Goal: Information Seeking & Learning: Learn about a topic

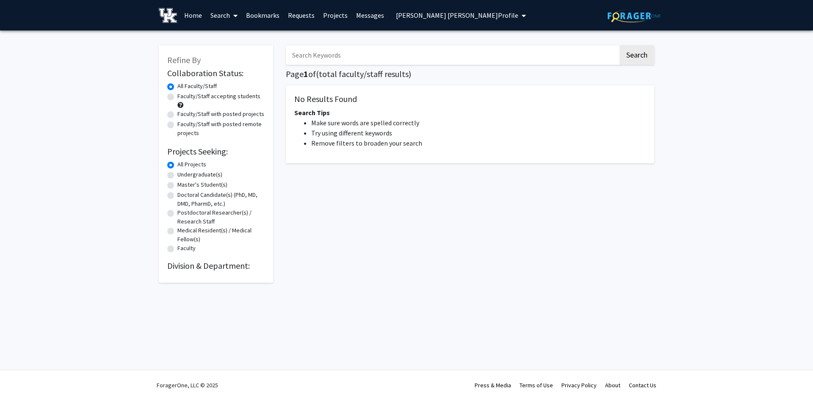
click at [441, 15] on span "[PERSON_NAME] [PERSON_NAME] Profile" at bounding box center [457, 15] width 122 height 8
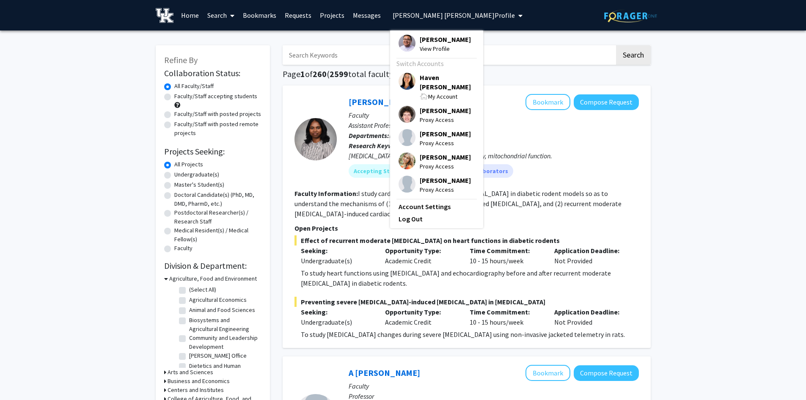
click at [436, 74] on span "Haven [PERSON_NAME]" at bounding box center [447, 82] width 55 height 19
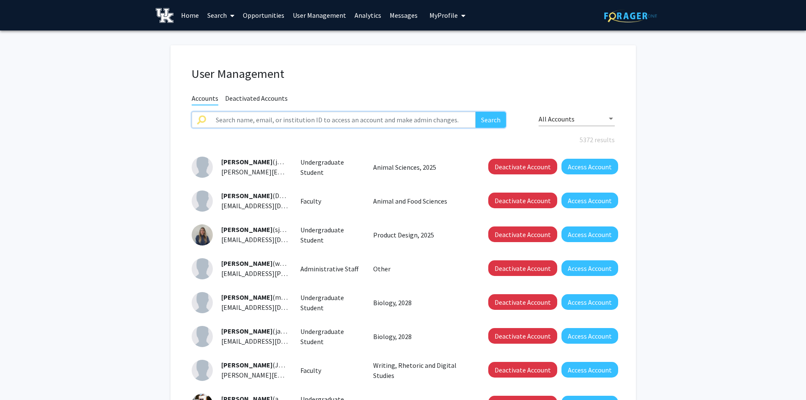
click at [414, 120] on input "text" at bounding box center [343, 120] width 265 height 16
type input "[PERSON_NAME]"
click at [476, 112] on button "Search" at bounding box center [491, 120] width 30 height 16
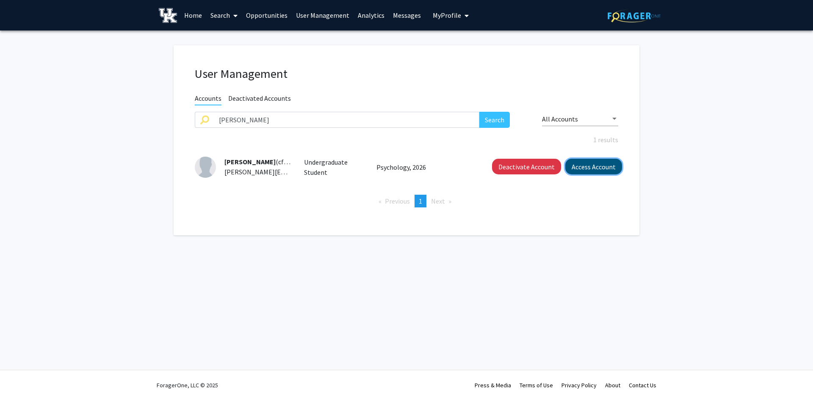
click at [601, 166] on button "Access Account" at bounding box center [593, 167] width 57 height 16
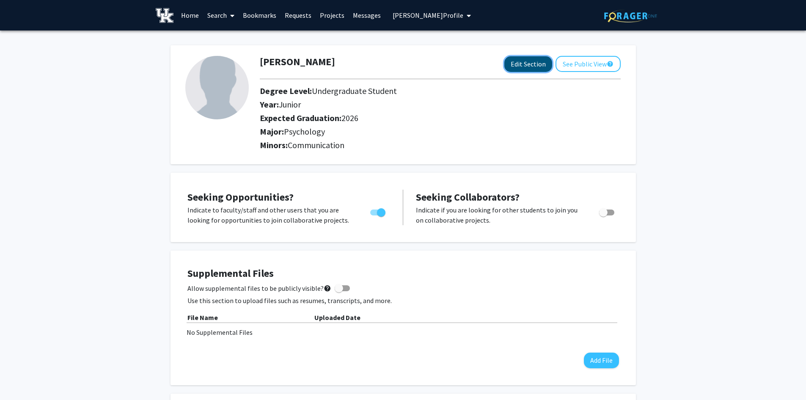
click at [542, 62] on button "Edit Section" at bounding box center [529, 64] width 48 height 16
select select "junior"
select select "2026"
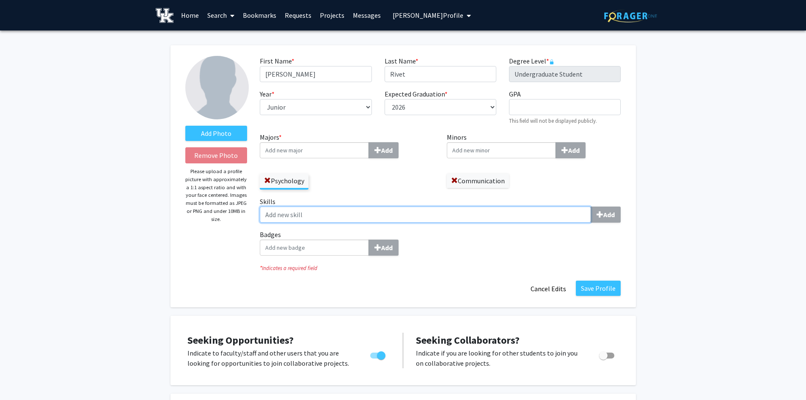
click at [300, 214] on input "Skills Add" at bounding box center [425, 215] width 331 height 16
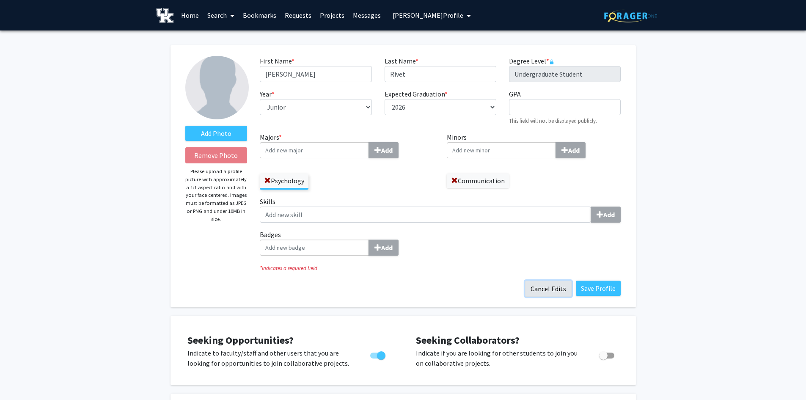
click at [563, 291] on button "Cancel Edits" at bounding box center [548, 289] width 47 height 16
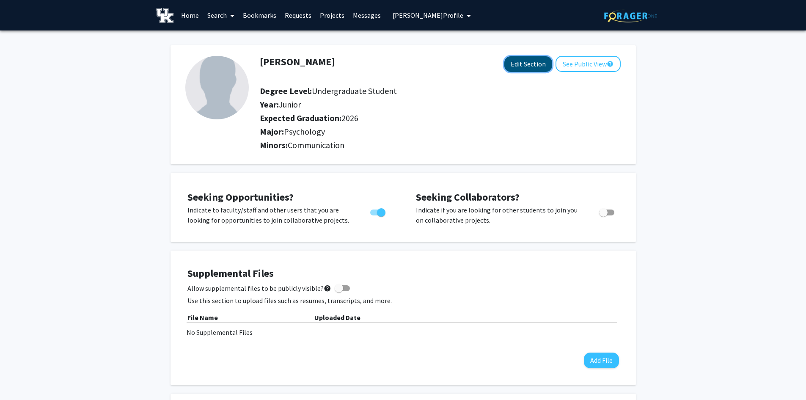
click at [531, 67] on button "Edit Section" at bounding box center [529, 64] width 48 height 16
select select "junior"
select select "2026"
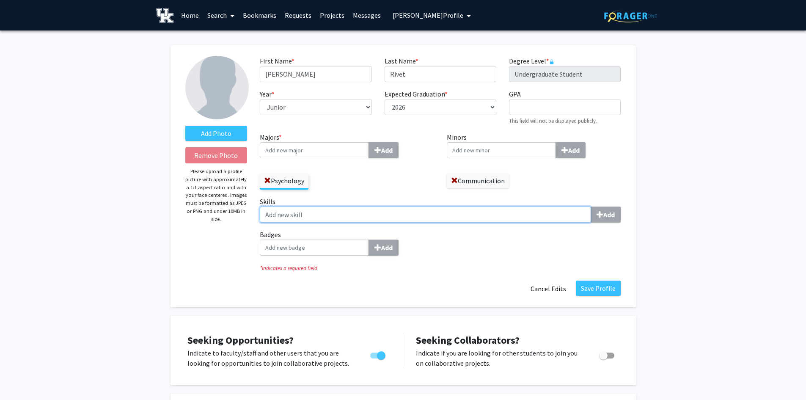
click at [321, 215] on input "Skills Add" at bounding box center [425, 215] width 331 height 16
type input "Sharpie"
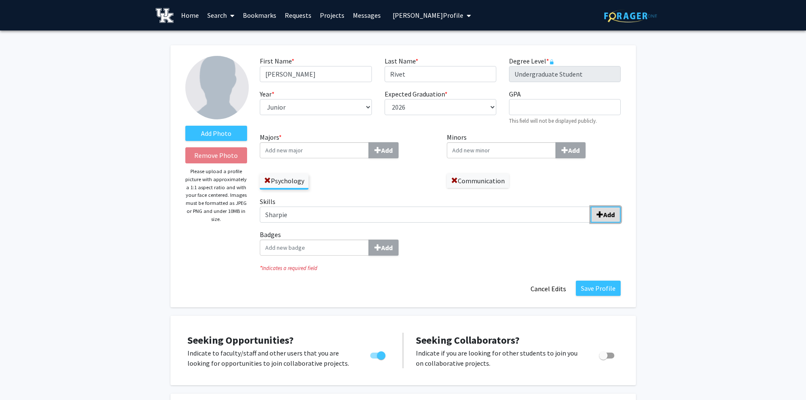
click at [600, 211] on span "submit" at bounding box center [600, 214] width 7 height 7
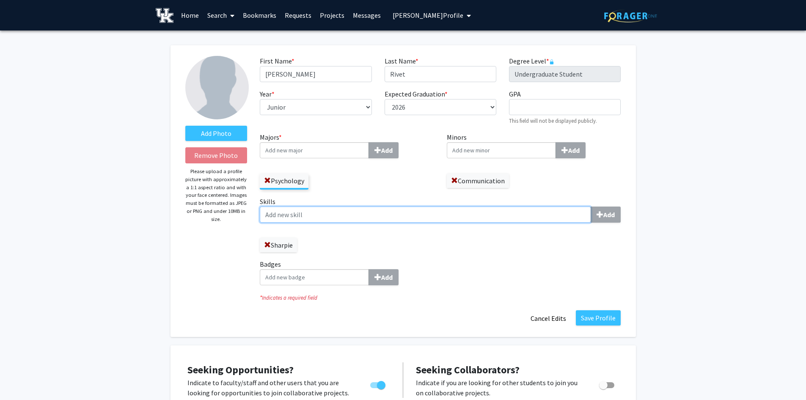
click at [327, 214] on input "Skills Add" at bounding box center [425, 215] width 331 height 16
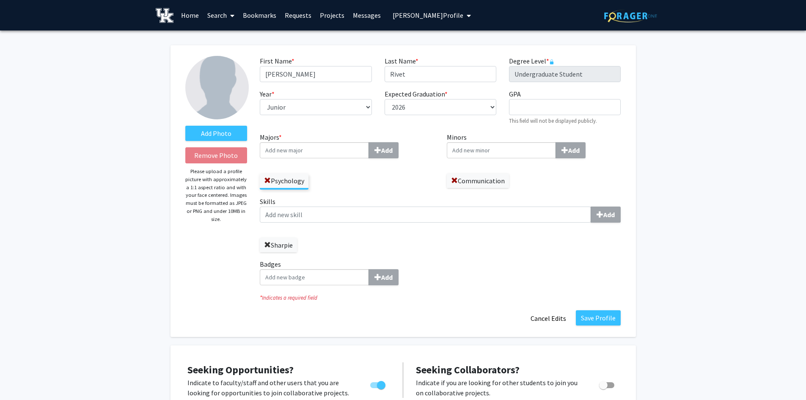
click at [269, 245] on span at bounding box center [267, 245] width 7 height 7
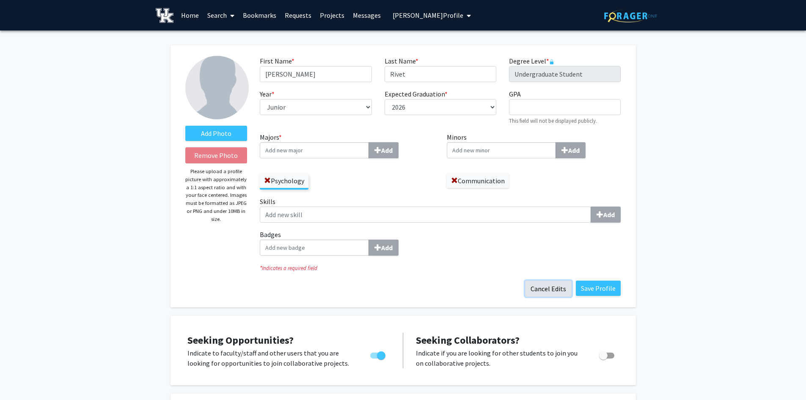
click at [561, 294] on button "Cancel Edits" at bounding box center [548, 289] width 47 height 16
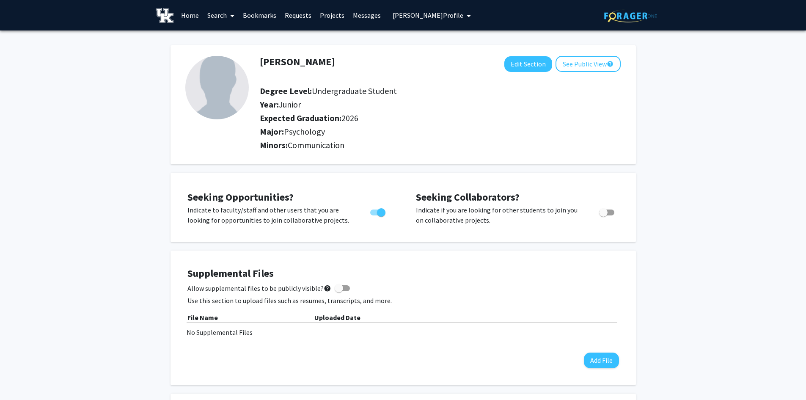
click at [218, 12] on link "Search" at bounding box center [221, 15] width 36 height 30
click at [236, 54] on span "Students" at bounding box center [229, 55] width 52 height 17
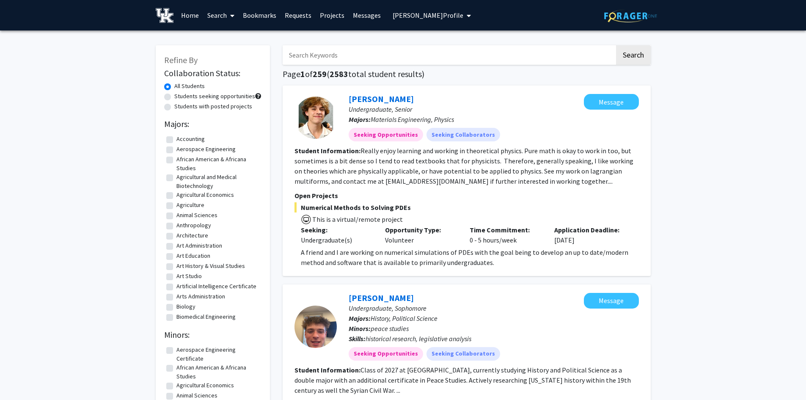
click at [328, 53] on input "Search Keywords" at bounding box center [449, 54] width 332 height 19
type input "[PERSON_NAME]"
click at [616, 45] on button "Search" at bounding box center [633, 54] width 35 height 19
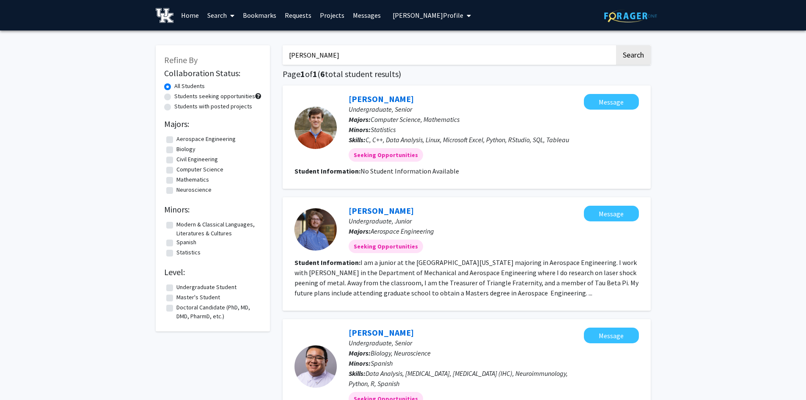
click at [390, 334] on link "[PERSON_NAME]" at bounding box center [381, 332] width 65 height 11
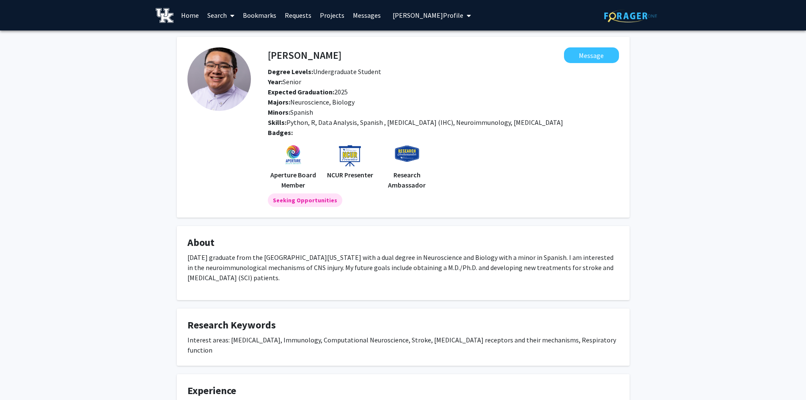
drag, startPoint x: 289, startPoint y: 124, endPoint x: 572, endPoint y: 119, distance: 283.7
click at [572, 119] on div "Skills: Python, R, Data Analysis, Spanish , [MEDICAL_DATA] (IHC), Neuroimmunolo…" at bounding box center [444, 122] width 364 height 10
click at [218, 13] on link "Search" at bounding box center [221, 15] width 36 height 30
click at [217, 41] on span "Faculty/Staff" at bounding box center [234, 38] width 62 height 17
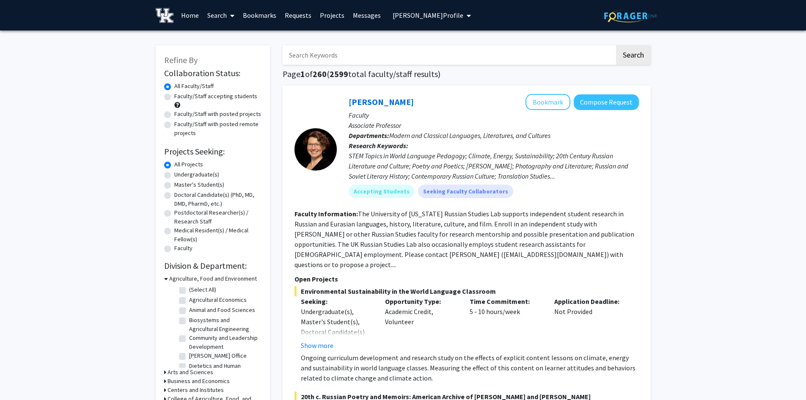
click at [317, 55] on input "Search Keywords" at bounding box center [449, 54] width 332 height 19
type input "[PERSON_NAME]"
click at [616, 45] on button "Search" at bounding box center [633, 54] width 35 height 19
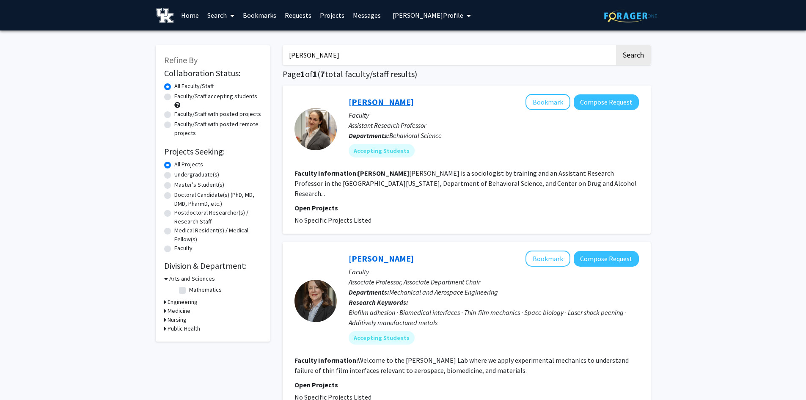
click at [395, 100] on link "[PERSON_NAME]" at bounding box center [381, 102] width 65 height 11
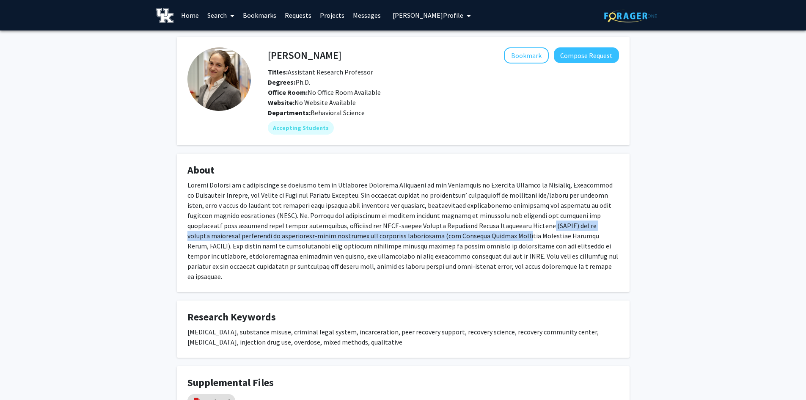
drag, startPoint x: 456, startPoint y: 225, endPoint x: 428, endPoint y: 232, distance: 28.7
click at [428, 232] on p at bounding box center [404, 231] width 432 height 102
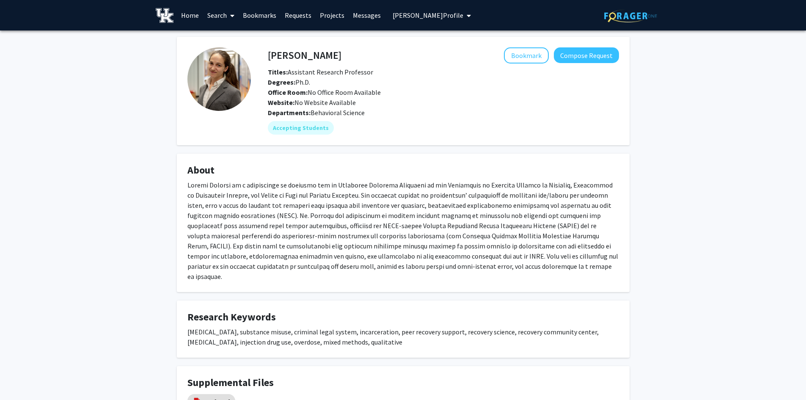
click at [420, 256] on p at bounding box center [404, 231] width 432 height 102
click at [512, 52] on button "Bookmark" at bounding box center [526, 55] width 45 height 16
click at [607, 58] on button "Compose Request" at bounding box center [586, 55] width 65 height 16
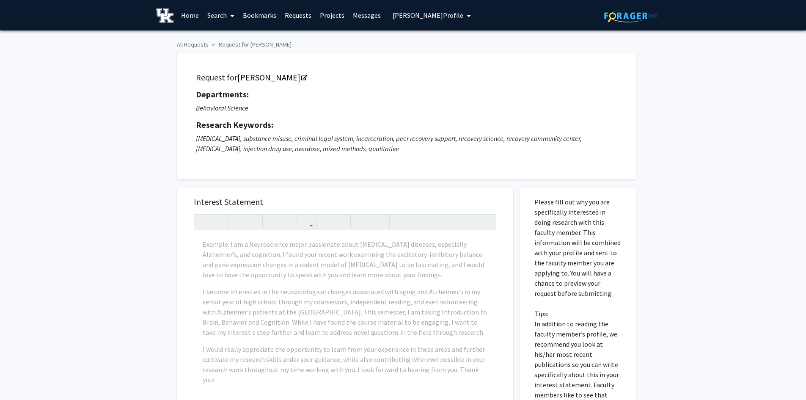
click at [215, 18] on link "Search" at bounding box center [221, 15] width 36 height 30
click at [226, 37] on span "Faculty/Staff" at bounding box center [234, 38] width 62 height 17
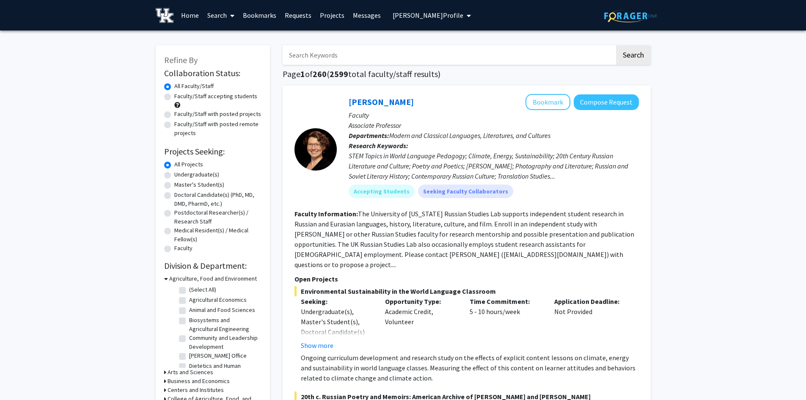
click at [269, 17] on link "Bookmarks" at bounding box center [260, 15] width 42 height 30
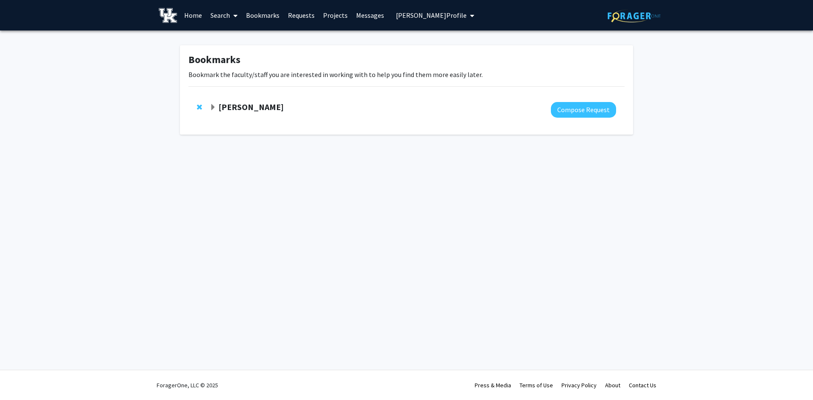
click at [224, 14] on link "Search" at bounding box center [224, 15] width 36 height 30
click at [229, 41] on span "Faculty/Staff" at bounding box center [237, 38] width 62 height 17
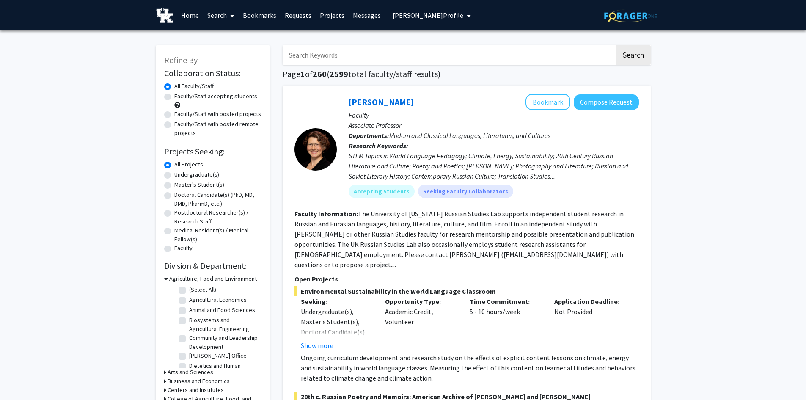
click at [312, 55] on input "Search Keywords" at bounding box center [449, 54] width 332 height 19
type input "personality"
click at [616, 45] on button "Search" at bounding box center [633, 54] width 35 height 19
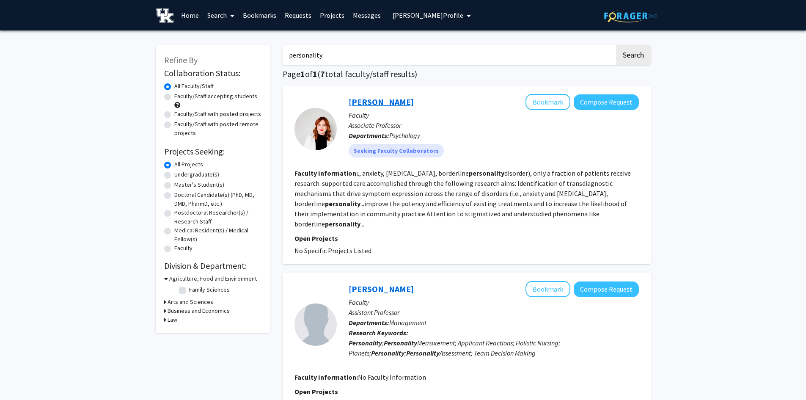
click at [406, 102] on link "[PERSON_NAME]" at bounding box center [381, 102] width 65 height 11
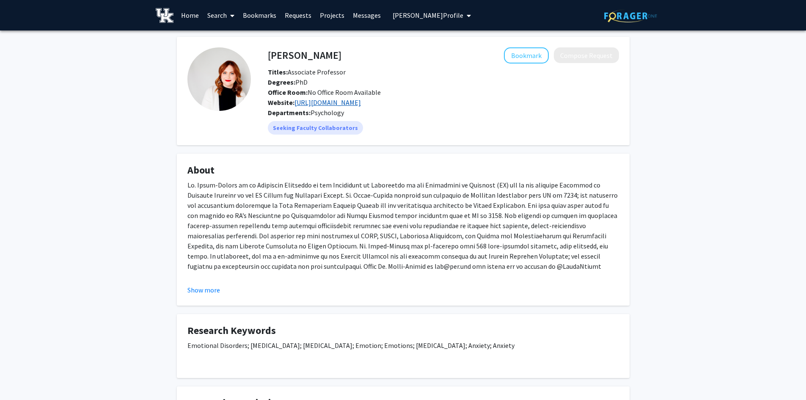
click at [345, 104] on link "[URL][DOMAIN_NAME]" at bounding box center [328, 102] width 66 height 8
click at [534, 58] on button "Bookmark" at bounding box center [526, 55] width 45 height 16
click at [212, 14] on link "Search" at bounding box center [221, 15] width 36 height 30
click at [228, 36] on span "Faculty/Staff" at bounding box center [234, 38] width 62 height 17
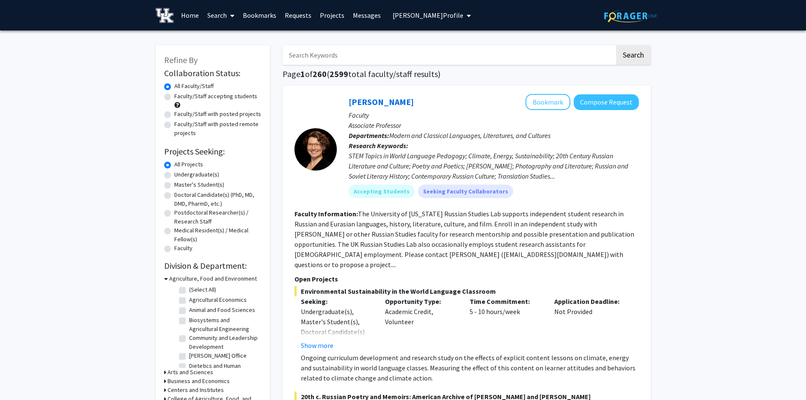
click at [324, 57] on input "Search Keywords" at bounding box center [449, 54] width 332 height 19
type input "personality"
click at [616, 45] on button "Search" at bounding box center [633, 54] width 35 height 19
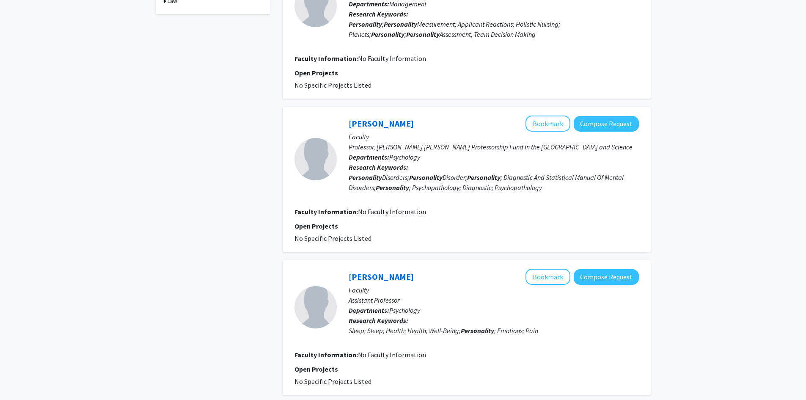
scroll to position [254, 0]
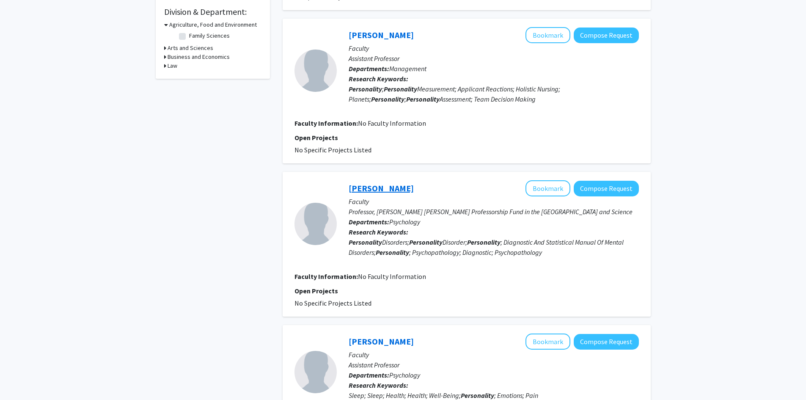
click at [394, 183] on link "[PERSON_NAME]" at bounding box center [381, 188] width 65 height 11
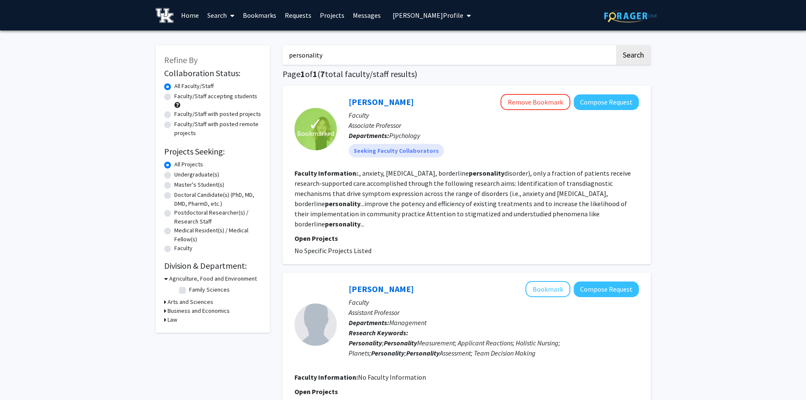
click at [225, 17] on link "Search" at bounding box center [221, 15] width 36 height 30
click at [223, 53] on span "Students" at bounding box center [229, 55] width 52 height 17
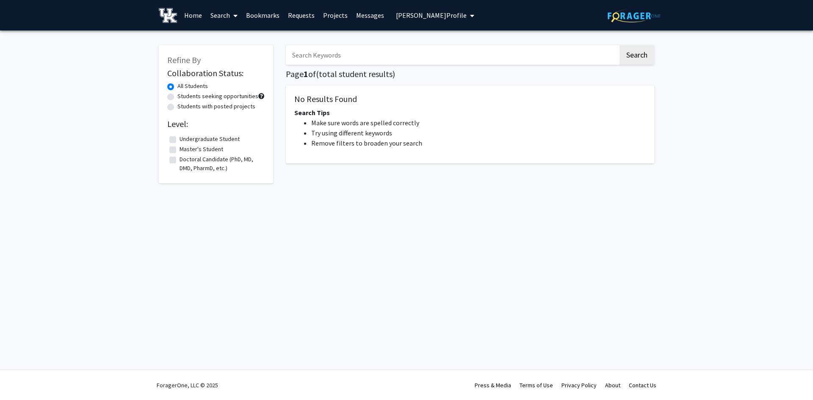
click at [221, 17] on link "Search" at bounding box center [224, 15] width 36 height 30
click at [223, 36] on span "Faculty/Staff" at bounding box center [237, 38] width 62 height 17
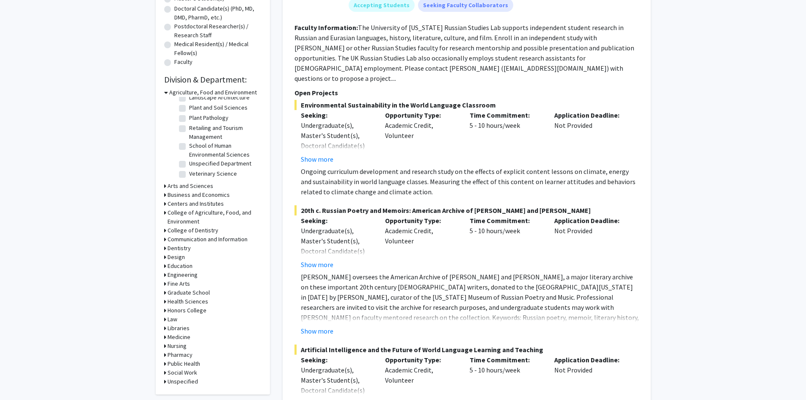
scroll to position [169, 0]
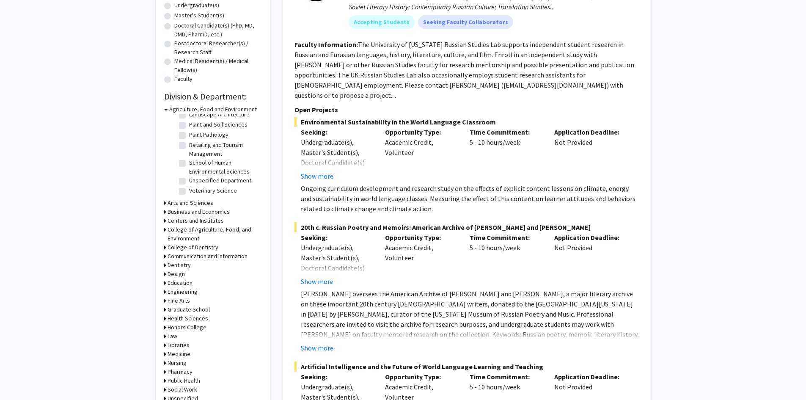
click at [174, 204] on h3 "Arts and Sciences" at bounding box center [191, 203] width 46 height 9
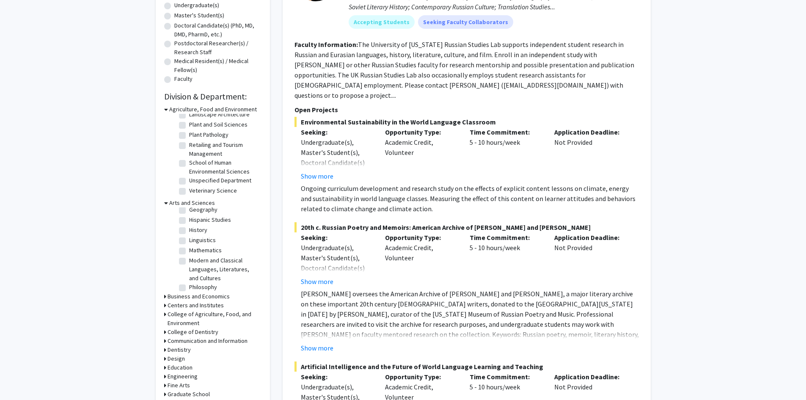
scroll to position [127, 0]
click at [199, 286] on label "Psychology" at bounding box center [204, 290] width 30 height 9
click at [195, 286] on input "Psychology" at bounding box center [192, 289] width 6 height 6
checkbox input "true"
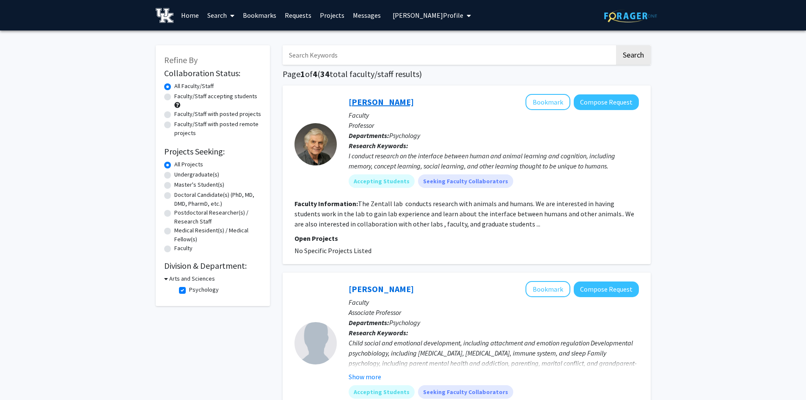
click at [388, 103] on link "[PERSON_NAME]" at bounding box center [381, 102] width 65 height 11
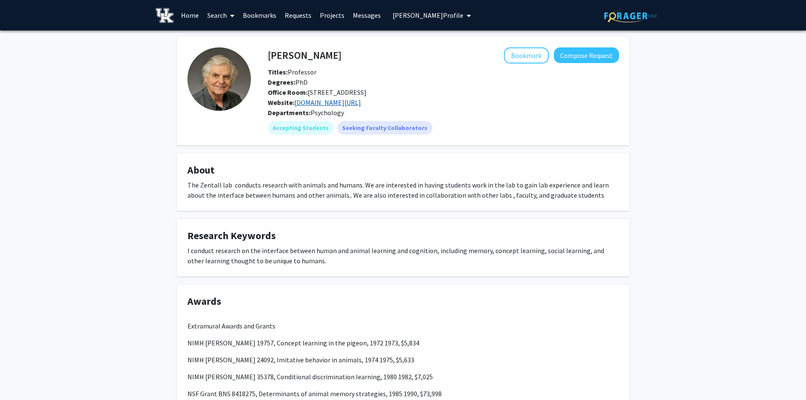
click at [323, 103] on link "[DOMAIN_NAME][URL]" at bounding box center [328, 102] width 66 height 8
click at [527, 55] on button "Bookmark" at bounding box center [526, 55] width 45 height 16
click at [596, 56] on button "Compose Request" at bounding box center [586, 55] width 65 height 16
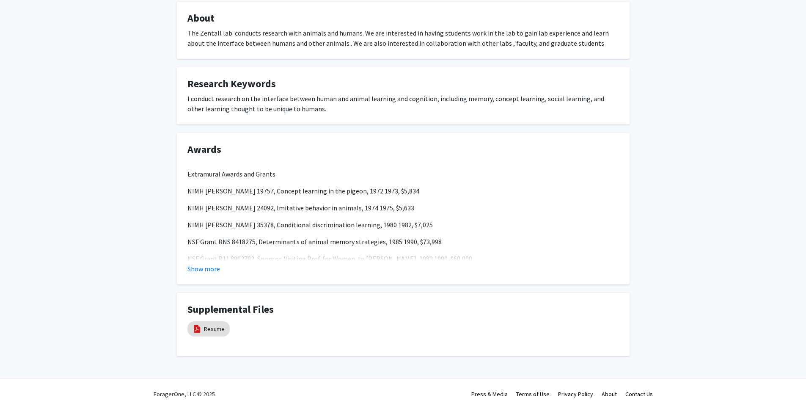
scroll to position [161, 0]
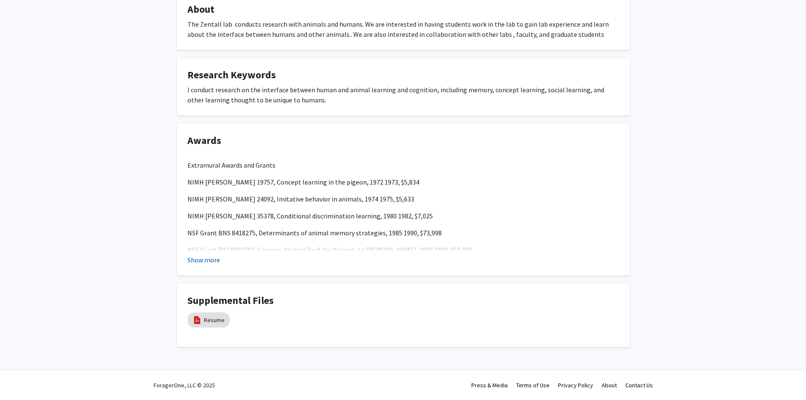
click at [212, 264] on button "Show more" at bounding box center [204, 260] width 33 height 10
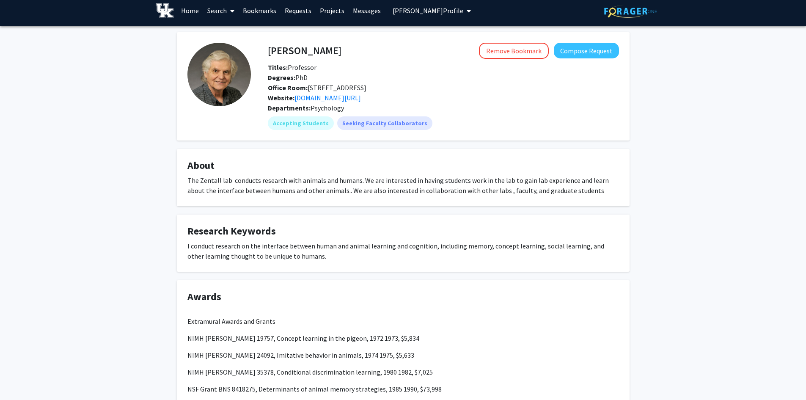
scroll to position [0, 0]
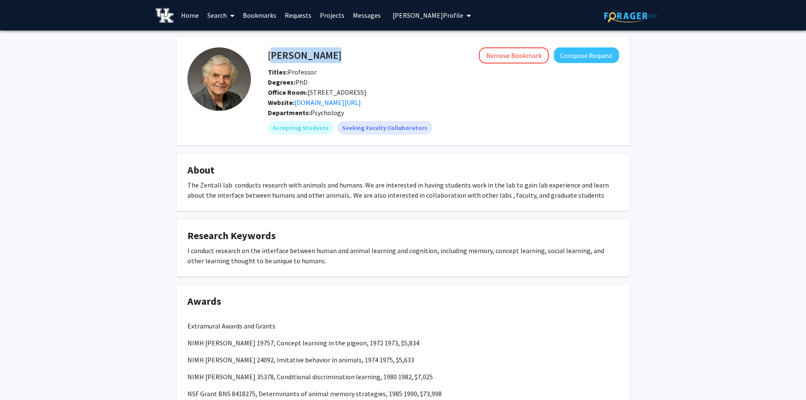
drag, startPoint x: 340, startPoint y: 56, endPoint x: 268, endPoint y: 55, distance: 71.1
click at [268, 55] on div "[PERSON_NAME] Remove Bookmark Compose Request" at bounding box center [444, 55] width 364 height 16
click at [290, 47] on h4 "[PERSON_NAME]" at bounding box center [305, 55] width 74 height 16
click at [265, 12] on link "Bookmarks" at bounding box center [260, 15] width 42 height 30
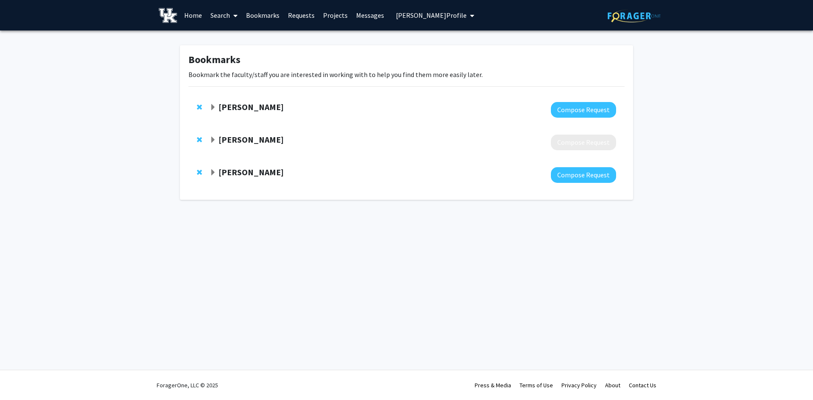
click at [221, 19] on link "Search" at bounding box center [224, 15] width 36 height 30
click at [220, 38] on span "Faculty/Staff" at bounding box center [237, 38] width 62 height 17
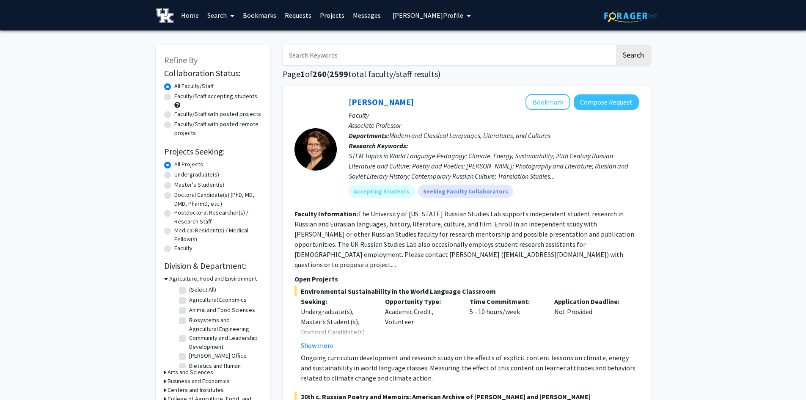
click at [258, 22] on link "Bookmarks" at bounding box center [260, 15] width 42 height 30
